Goal: Complete application form

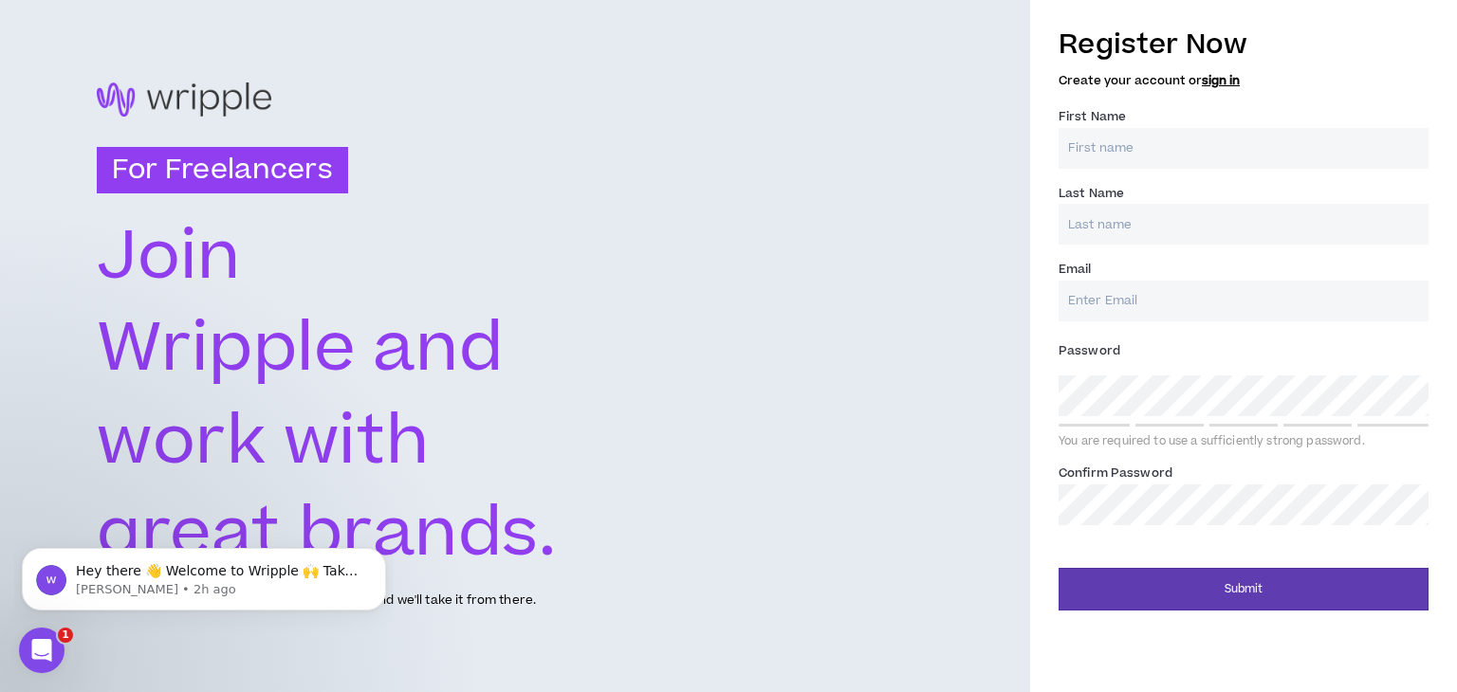
click at [1216, 148] on input "First Name *" at bounding box center [1244, 148] width 370 height 41
type input "[PERSON_NAME]"
click at [1204, 303] on input "Email *" at bounding box center [1244, 301] width 370 height 41
type input "[EMAIL_ADDRESS][DOMAIN_NAME]"
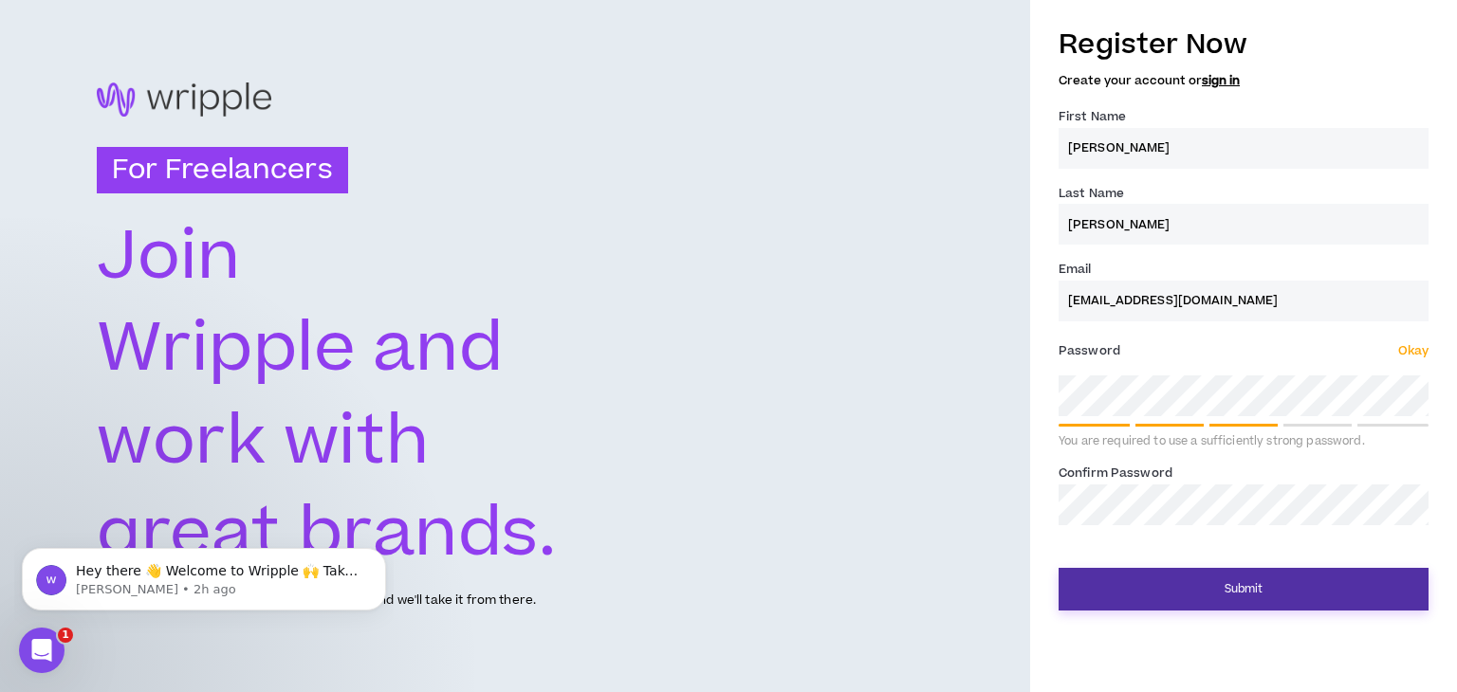
click at [1245, 594] on button "Submit" at bounding box center [1244, 589] width 370 height 43
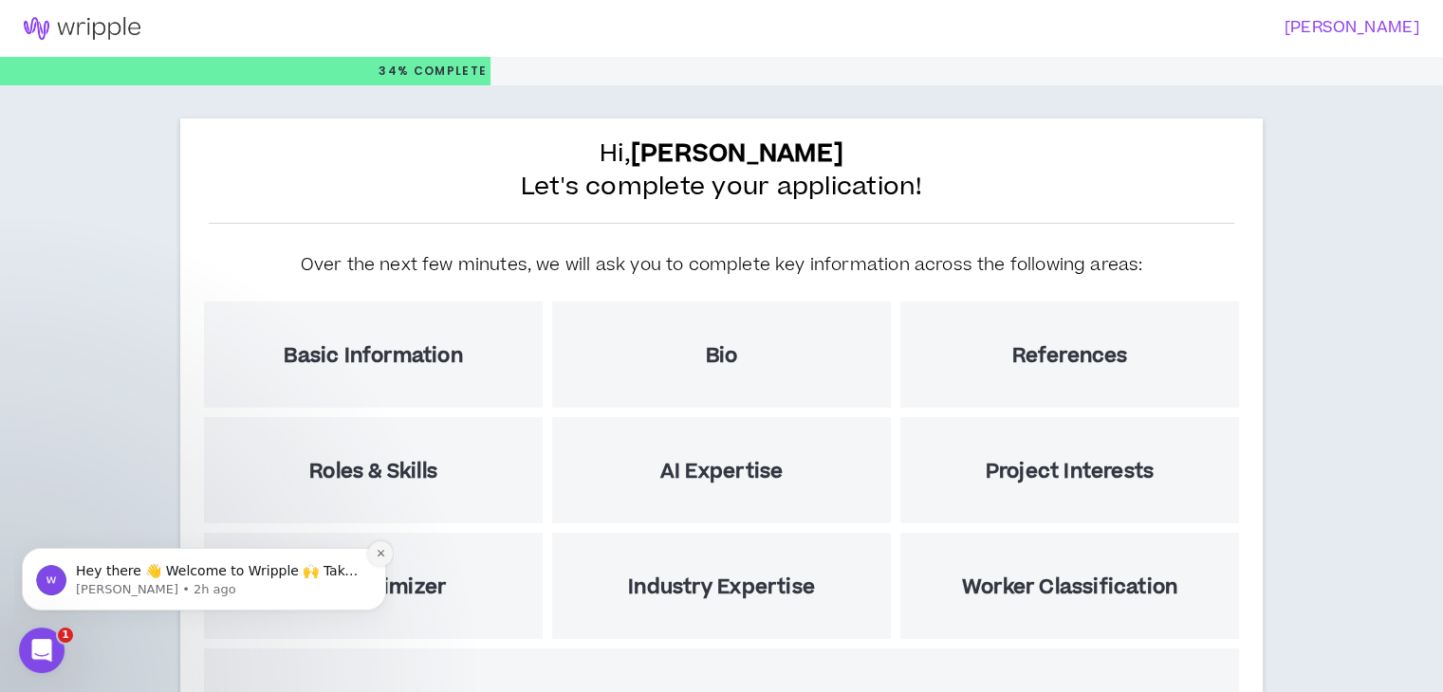
click at [385, 557] on icon "Dismiss notification" at bounding box center [381, 553] width 10 height 10
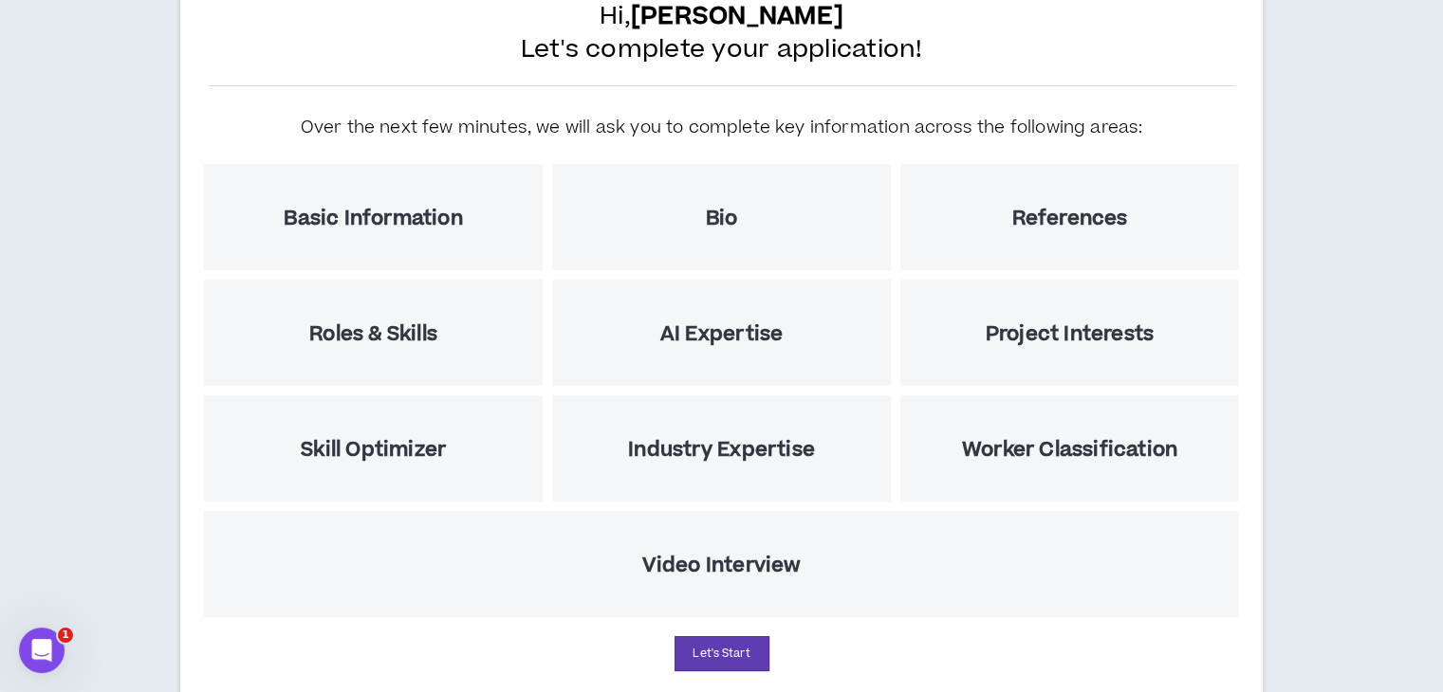
scroll to position [197, 0]
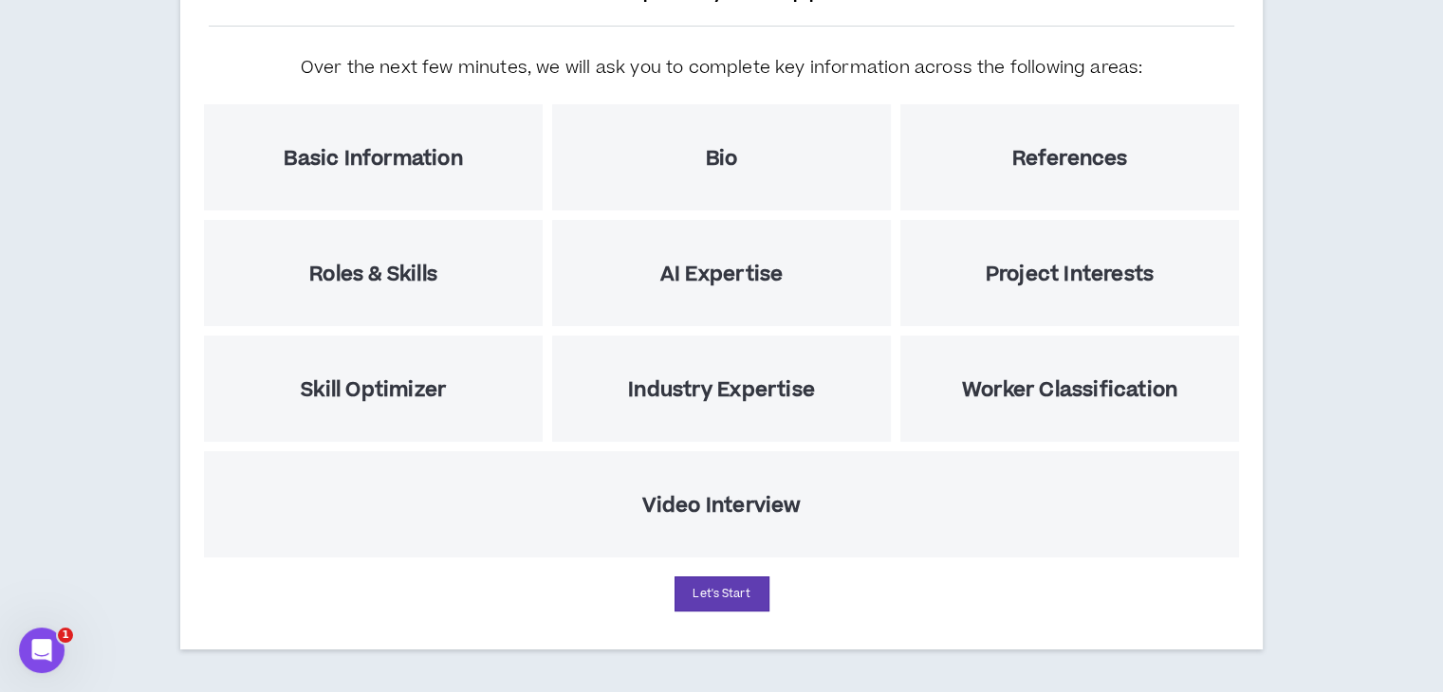
click at [679, 494] on h5 "Video Interview" at bounding box center [721, 506] width 159 height 24
click at [726, 600] on button "Let's Start" at bounding box center [721, 594] width 95 height 35
select select "US"
